Goal: Navigation & Orientation: Find specific page/section

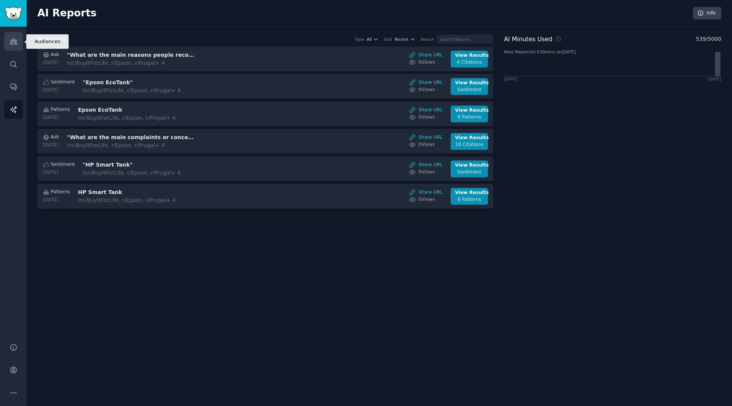
click at [18, 40] on link "Audiences" at bounding box center [13, 41] width 19 height 19
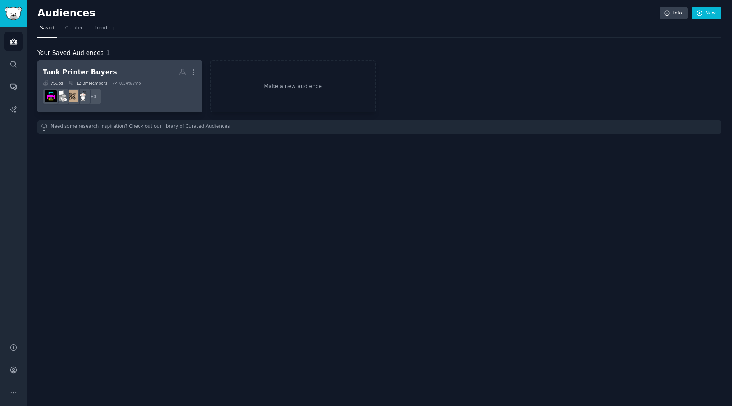
click at [160, 87] on dd "+ 3" at bounding box center [120, 96] width 154 height 21
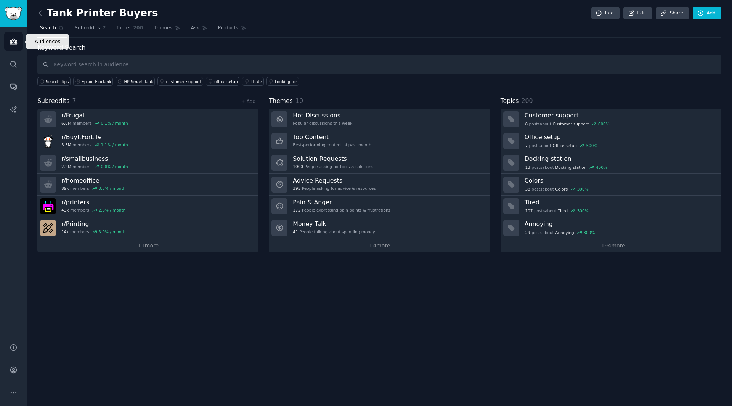
click at [16, 43] on icon "Sidebar" at bounding box center [13, 41] width 7 height 5
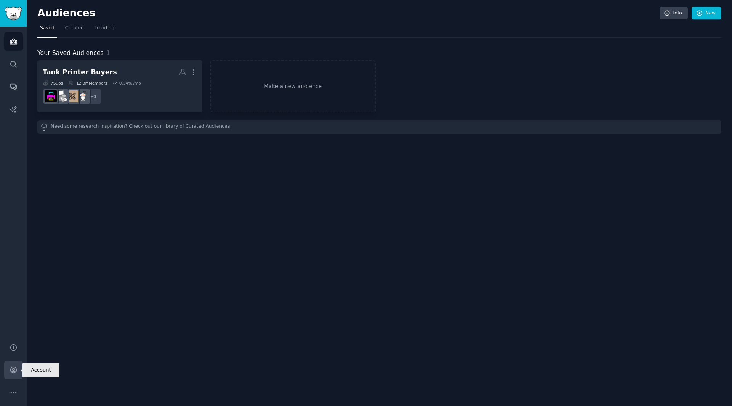
click at [14, 372] on icon "Sidebar" at bounding box center [14, 370] width 8 height 8
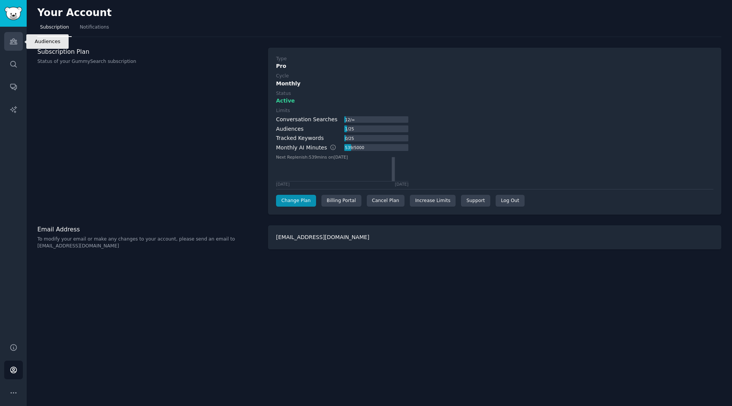
click at [14, 41] on icon "Sidebar" at bounding box center [14, 41] width 8 height 8
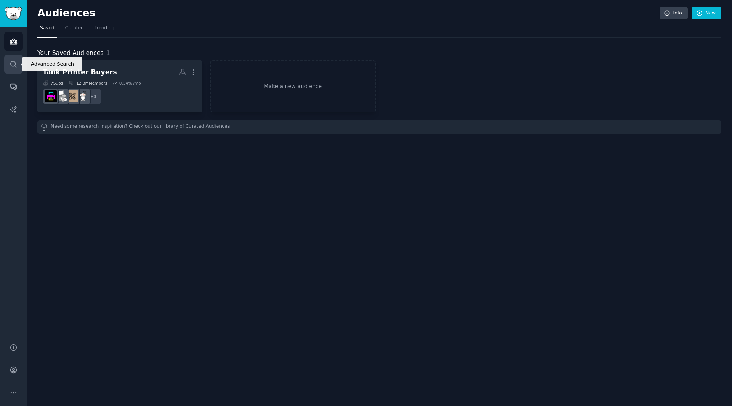
click at [17, 61] on icon "Sidebar" at bounding box center [14, 64] width 8 height 8
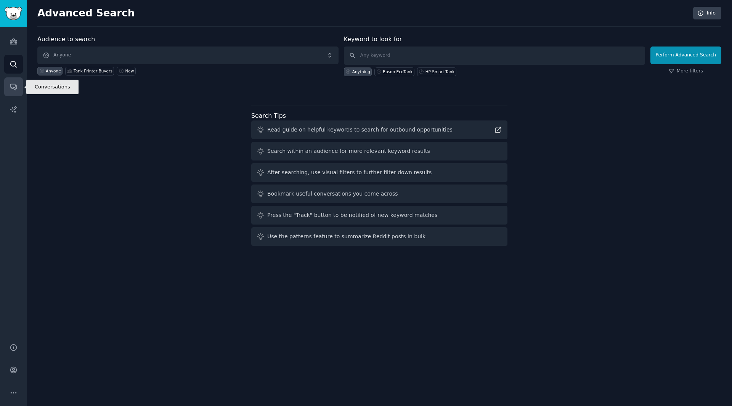
click at [12, 88] on icon "Sidebar" at bounding box center [13, 87] width 6 height 6
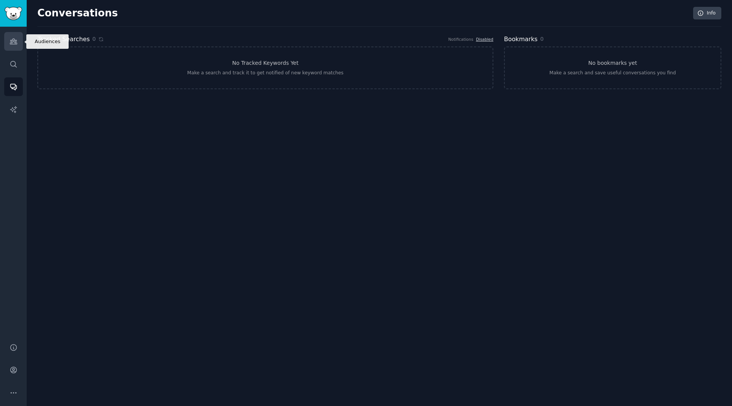
click at [15, 45] on icon "Sidebar" at bounding box center [14, 41] width 8 height 8
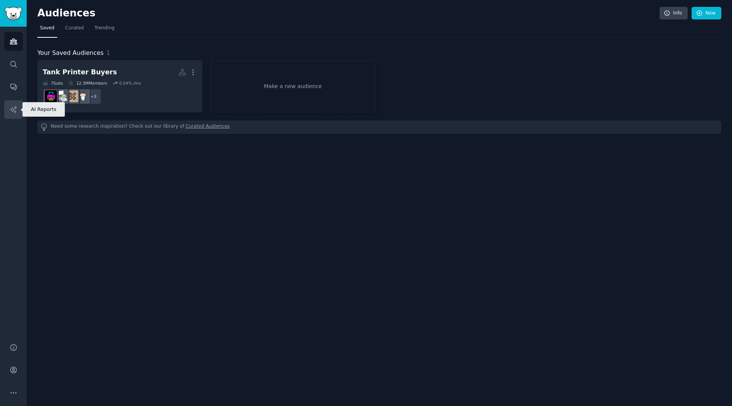
click at [13, 108] on icon "Sidebar" at bounding box center [14, 110] width 8 height 8
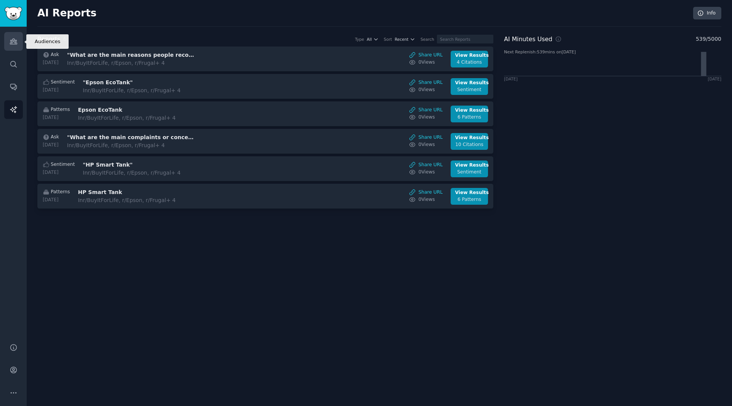
click at [20, 42] on link "Audiences" at bounding box center [13, 41] width 19 height 19
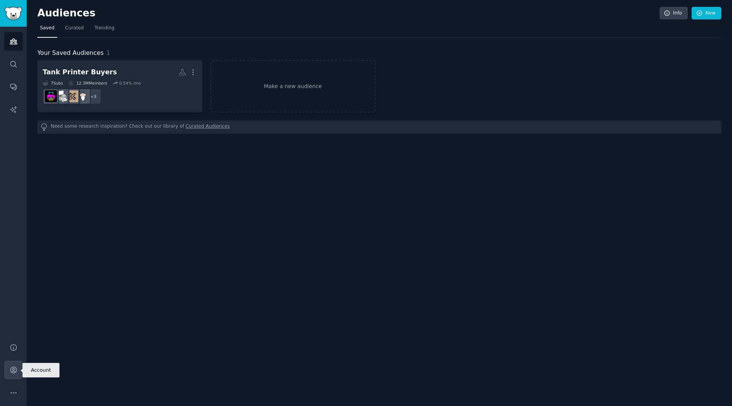
click at [14, 374] on icon "Sidebar" at bounding box center [14, 370] width 8 height 8
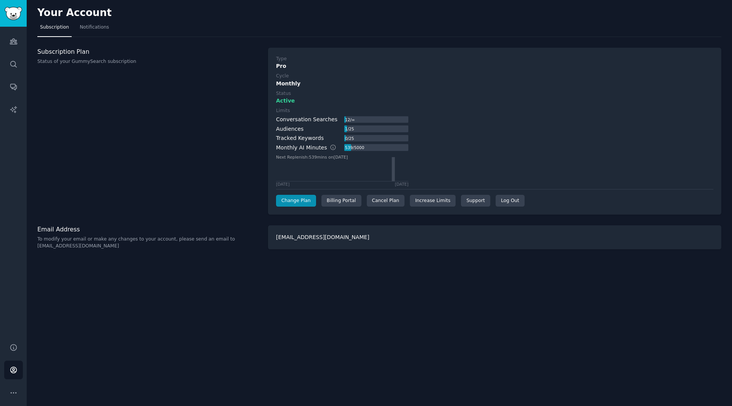
click at [304, 234] on div "anton@datatronika.com" at bounding box center [494, 237] width 453 height 24
click at [307, 236] on div "anton@datatronika.com" at bounding box center [494, 237] width 453 height 24
copy div "anton@datatronika.com"
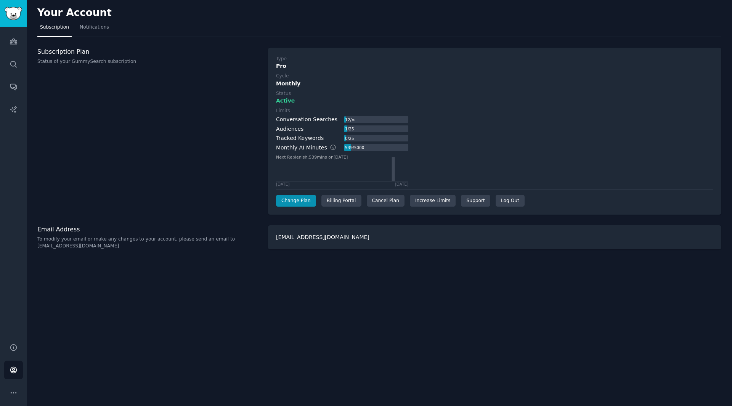
click at [206, 168] on div "Subscription Plan Status of your GummySearch subscription" at bounding box center [148, 131] width 223 height 167
click at [13, 392] on icon "Sidebar" at bounding box center [13, 392] width 5 height 1
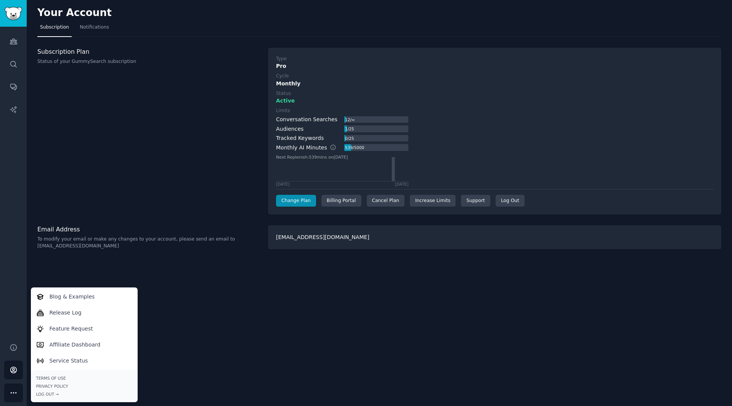
click at [254, 333] on div "Your Account Subscription Notifications Subscription Plan Status of your GummyS…" at bounding box center [379, 203] width 705 height 406
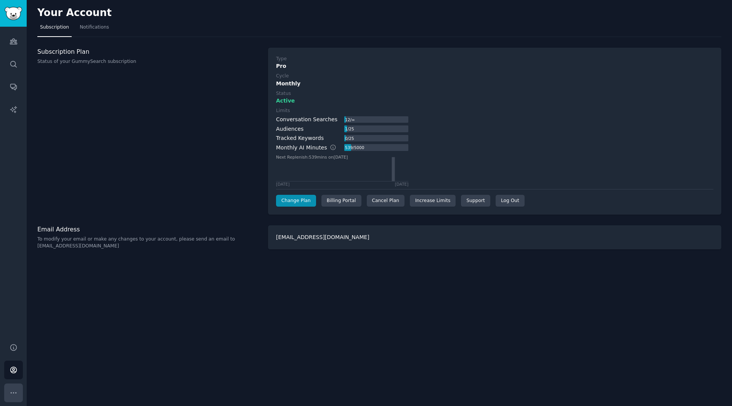
click at [17, 397] on button "More" at bounding box center [13, 392] width 19 height 19
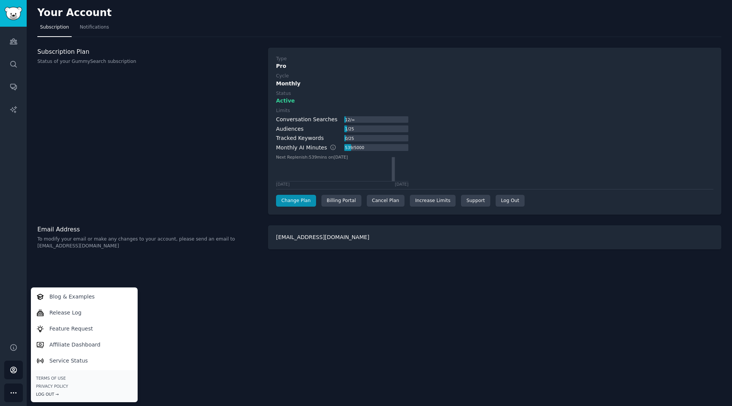
click at [42, 396] on div "Log Out →" at bounding box center [84, 393] width 96 height 5
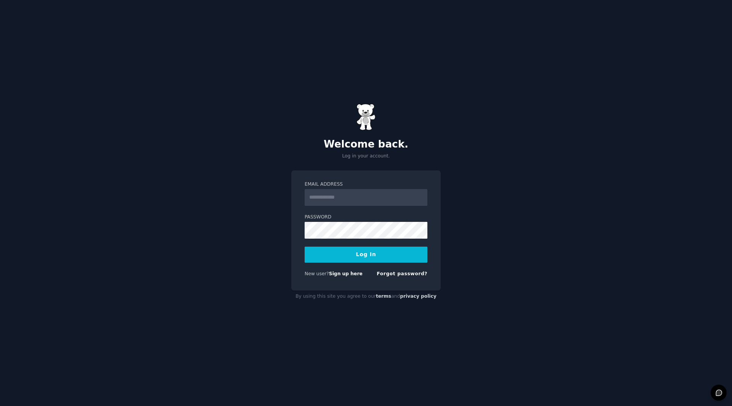
click at [325, 197] on input "Email Address" at bounding box center [366, 197] width 123 height 17
click at [345, 201] on input "Email Address" at bounding box center [366, 197] width 123 height 17
type input "**********"
click at [261, 211] on div "**********" at bounding box center [366, 203] width 732 height 406
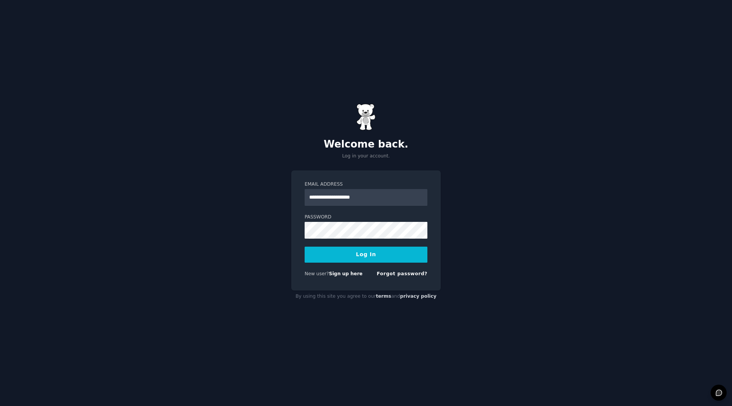
click at [382, 255] on button "Log In" at bounding box center [366, 255] width 123 height 16
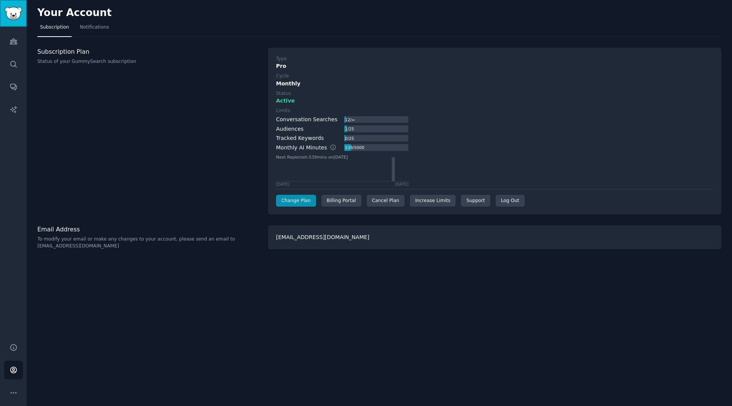
click at [12, 14] on img "Sidebar" at bounding box center [14, 13] width 18 height 13
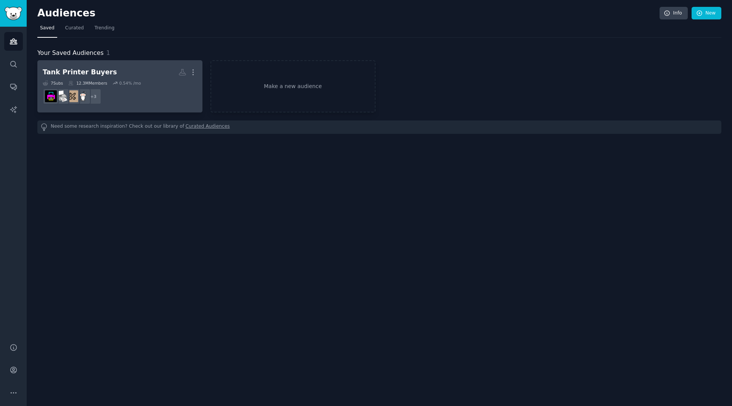
click at [142, 87] on dd "+ 3" at bounding box center [120, 96] width 154 height 21
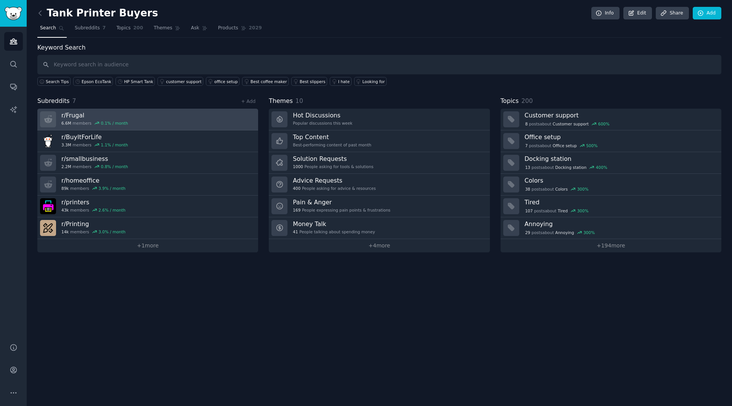
click at [149, 115] on link "r/ Frugal 6.6M members 0.1 % / month" at bounding box center [147, 120] width 221 height 22
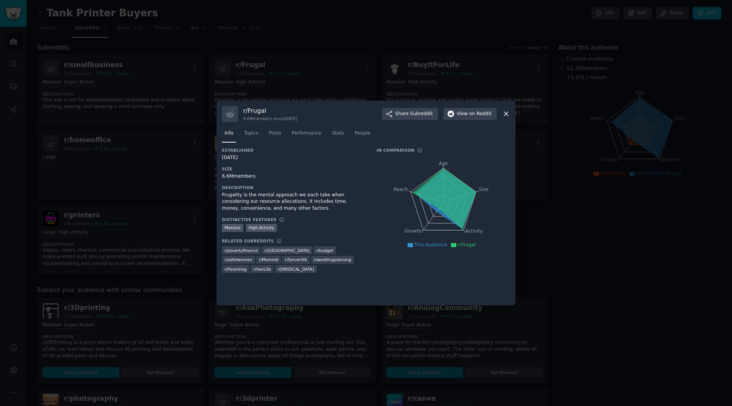
click at [505, 112] on icon at bounding box center [506, 114] width 8 height 8
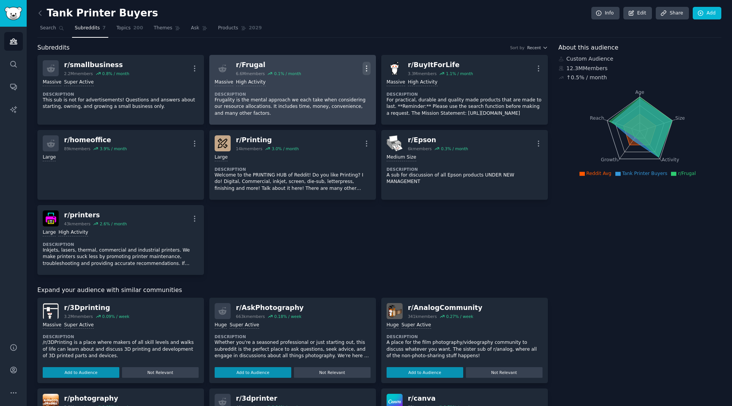
click at [366, 69] on icon "button" at bounding box center [366, 68] width 8 height 8
click at [336, 98] on p "Delete" at bounding box center [337, 98] width 18 height 8
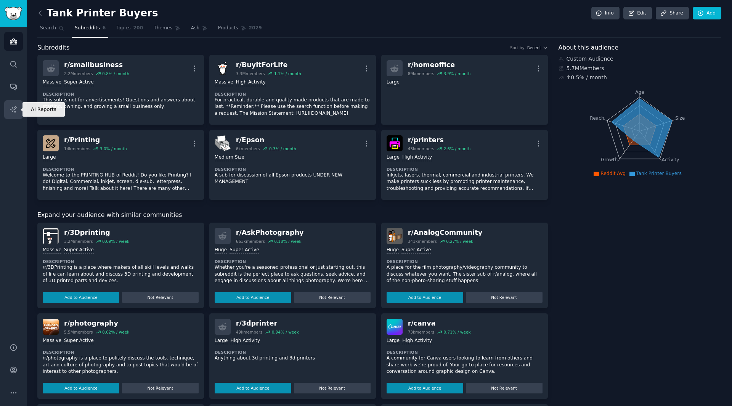
click at [14, 104] on link "AI Reports" at bounding box center [13, 109] width 19 height 19
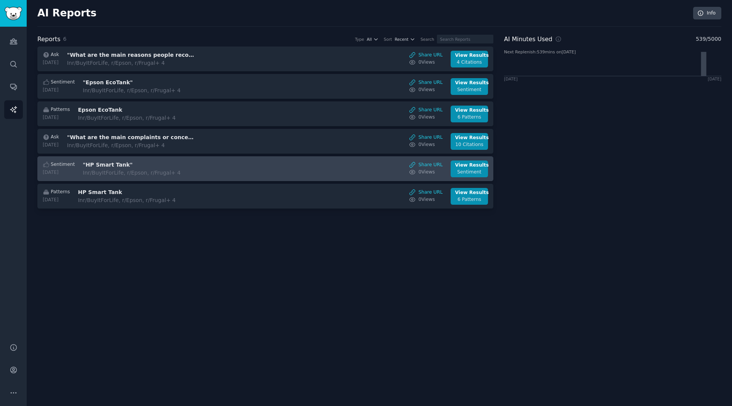
click at [191, 172] on div "In r/BuyItForLife, r/Epson, r/Frugal + 4" at bounding box center [147, 173] width 128 height 8
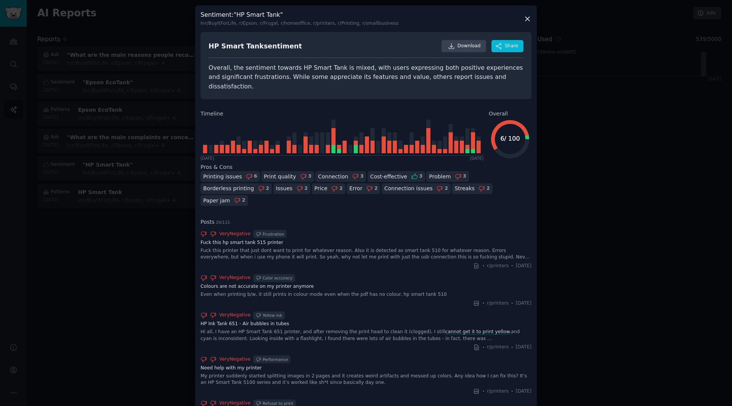
click at [569, 225] on div at bounding box center [366, 203] width 732 height 406
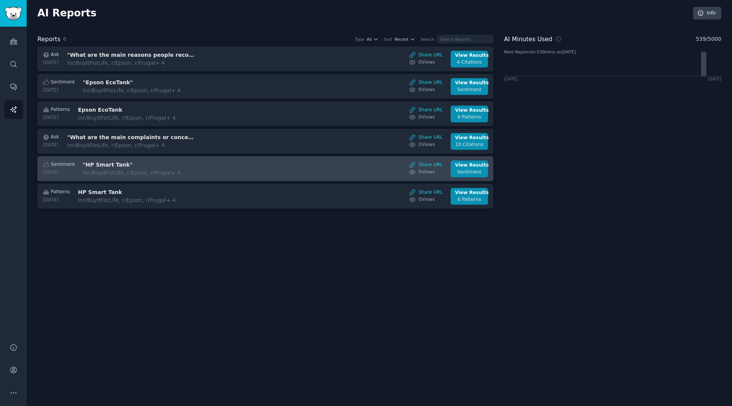
click at [375, 162] on div "Sentiment 2025-10-03 "HP Smart Tank" In r/BuyItForLife, r/Epson, r/Frugal + 4 S…" at bounding box center [266, 168] width 448 height 17
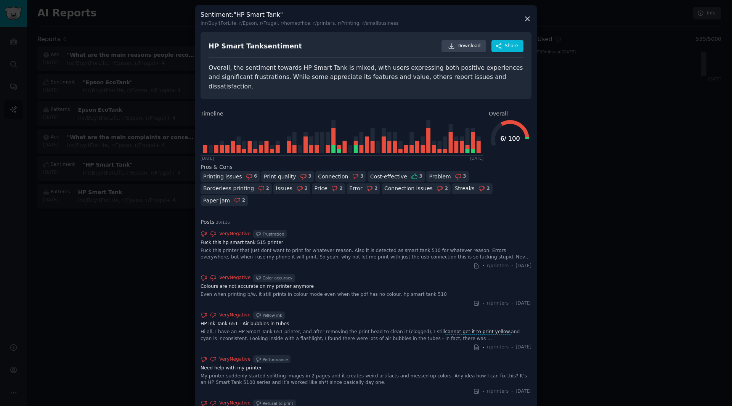
click at [629, 195] on div at bounding box center [366, 203] width 732 height 406
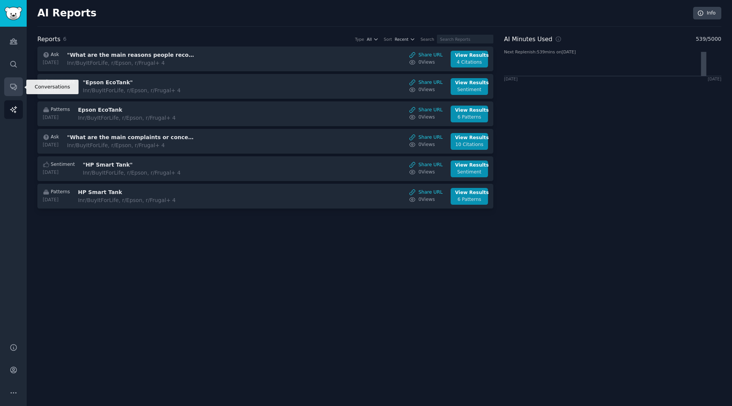
click at [22, 87] on link "Conversations" at bounding box center [13, 86] width 19 height 19
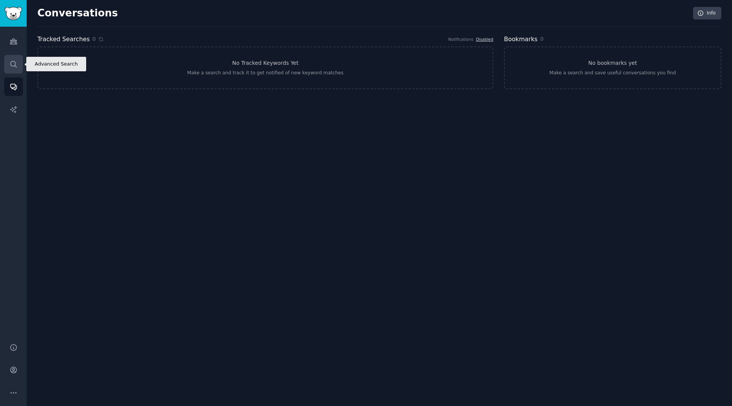
click at [21, 70] on link "Search" at bounding box center [13, 64] width 19 height 19
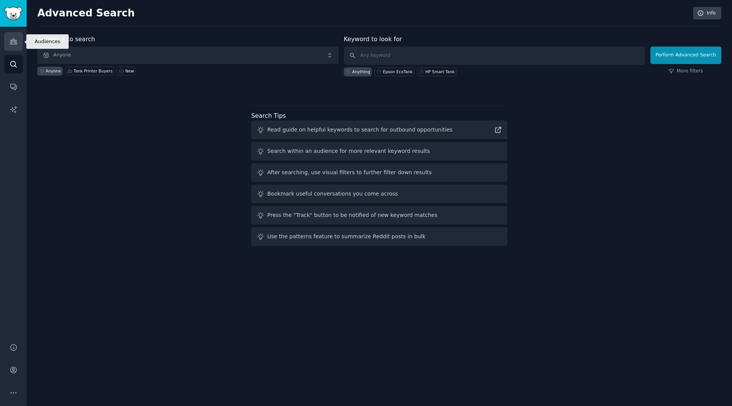
click at [13, 44] on icon "Sidebar" at bounding box center [13, 41] width 7 height 5
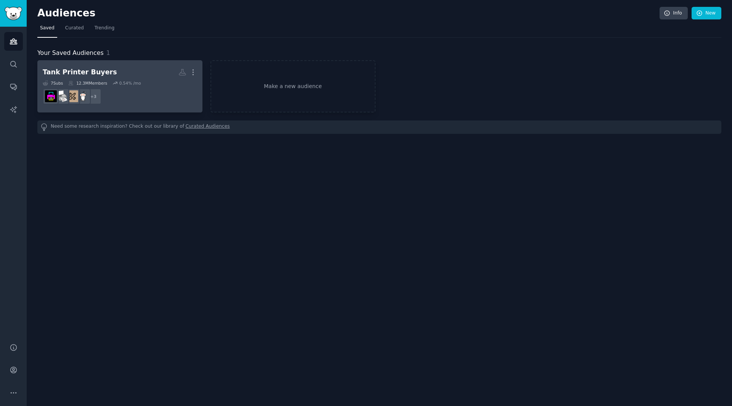
click at [162, 104] on dd "+ 3" at bounding box center [120, 96] width 154 height 21
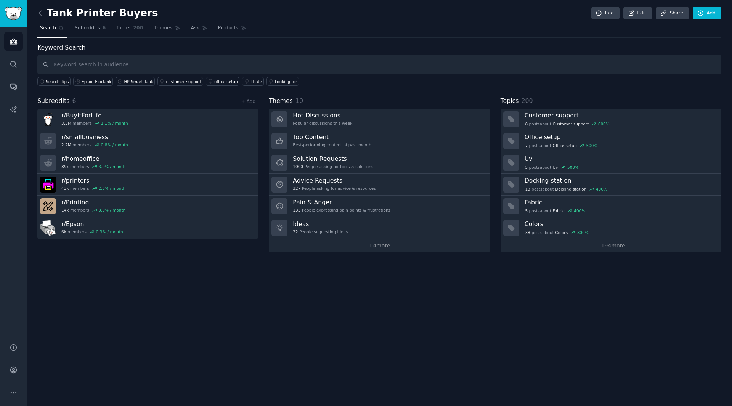
click at [242, 287] on div "Tank Printer Buyers Info Edit Share Add Search Subreddits 6 Topics 200 Themes A…" at bounding box center [379, 203] width 705 height 406
click at [222, 291] on div "Tank Printer Buyers Info Edit Share Add Search Subreddits 6 Topics 200 Themes A…" at bounding box center [379, 203] width 705 height 406
click at [285, 315] on div "Tank Printer Buyers Info Edit Share Add Search Subreddits 6 Topics 200 Themes A…" at bounding box center [379, 203] width 705 height 406
drag, startPoint x: 285, startPoint y: 317, endPoint x: 288, endPoint y: 311, distance: 6.1
click at [287, 311] on div "Tank Printer Buyers Info Edit Share Add Search Subreddits 6 Topics 200 Themes A…" at bounding box center [379, 203] width 705 height 406
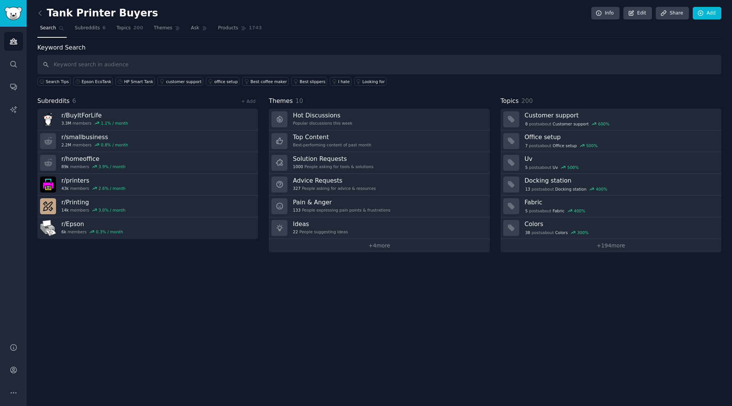
click at [324, 332] on div "Tank Printer Buyers Info Edit Share Add Search Subreddits 6 Topics 200 Themes A…" at bounding box center [379, 203] width 705 height 406
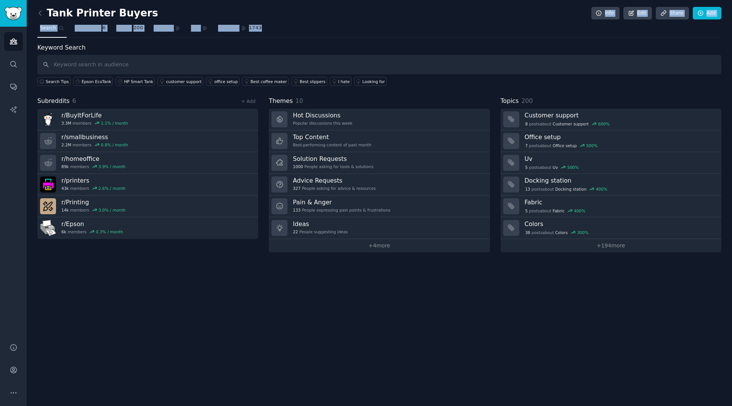
click at [535, 19] on div "Tank Printer Buyers Info Edit Share Add Search Subreddits 6 Topics 200 Themes A…" at bounding box center [379, 132] width 684 height 242
